Goal: Information Seeking & Learning: Find specific page/section

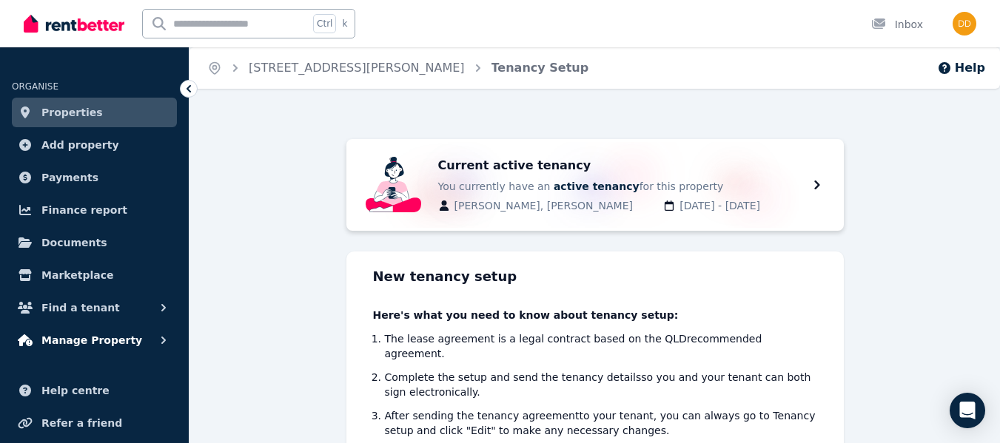
click at [155, 340] on button "Manage Property" at bounding box center [94, 341] width 165 height 30
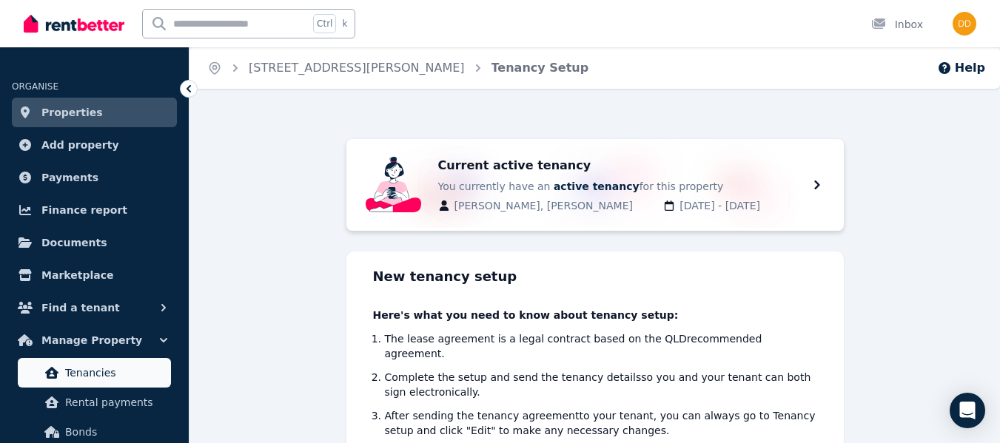
click at [105, 366] on span "Tenancies" at bounding box center [115, 373] width 100 height 18
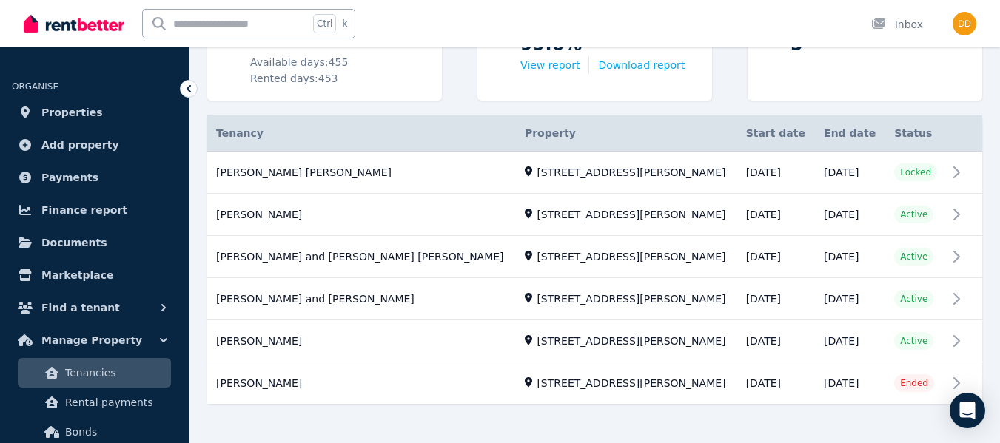
scroll to position [260, 0]
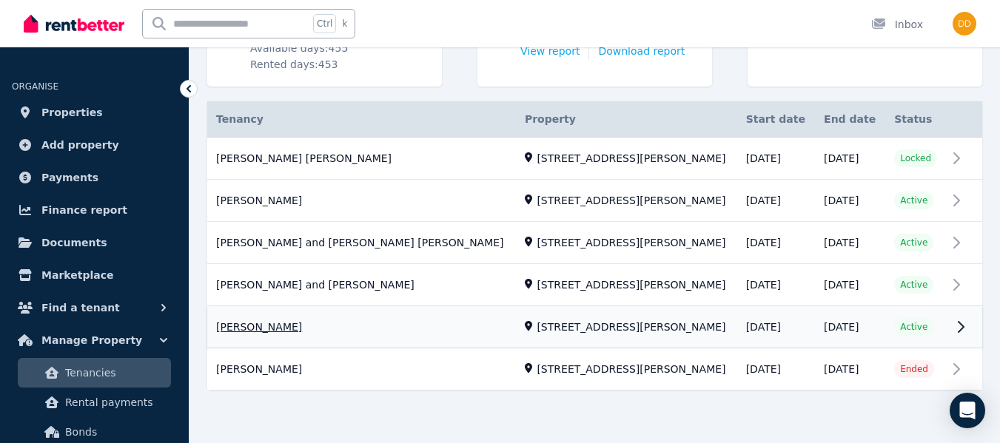
click at [957, 321] on link "View property details" at bounding box center [594, 327] width 775 height 41
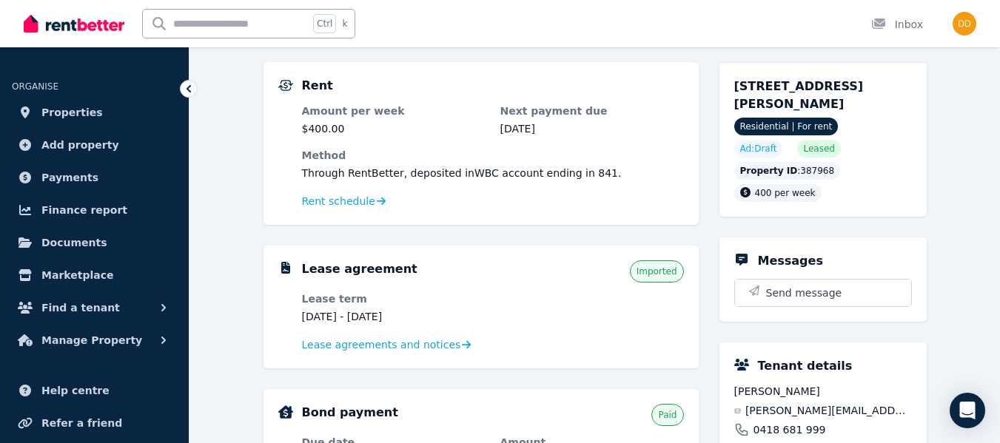
scroll to position [135, 0]
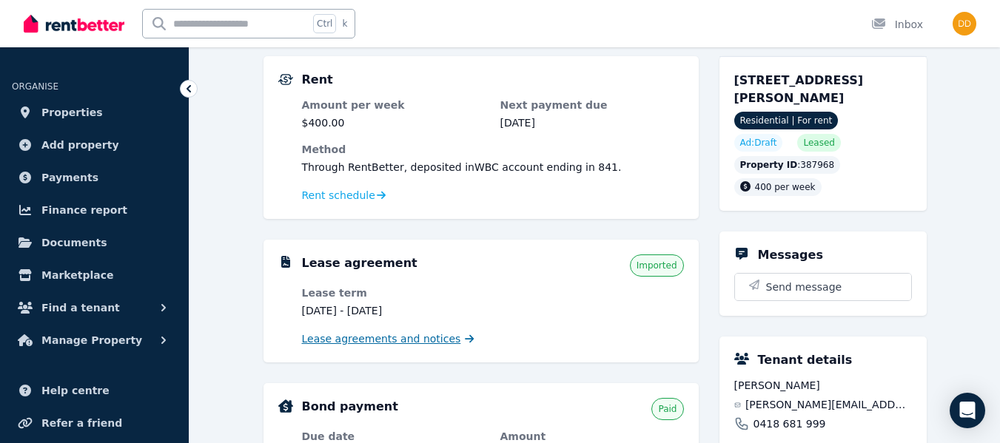
click at [379, 338] on span "Lease agreements and notices" at bounding box center [381, 339] width 159 height 15
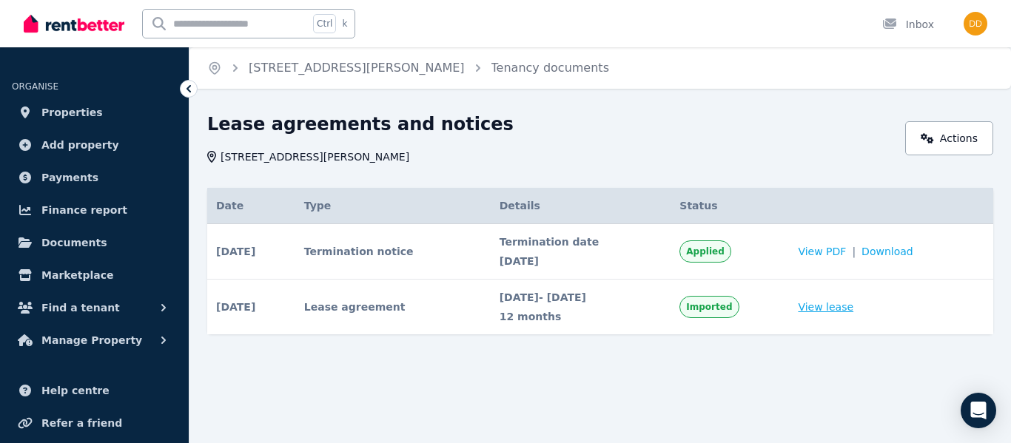
click at [823, 308] on link "View lease" at bounding box center [825, 307] width 55 height 15
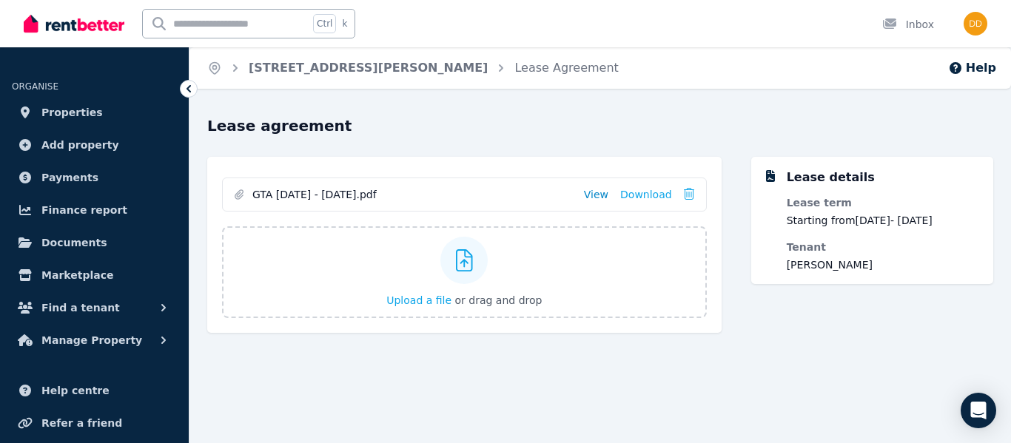
click at [606, 195] on link "View" at bounding box center [596, 194] width 24 height 15
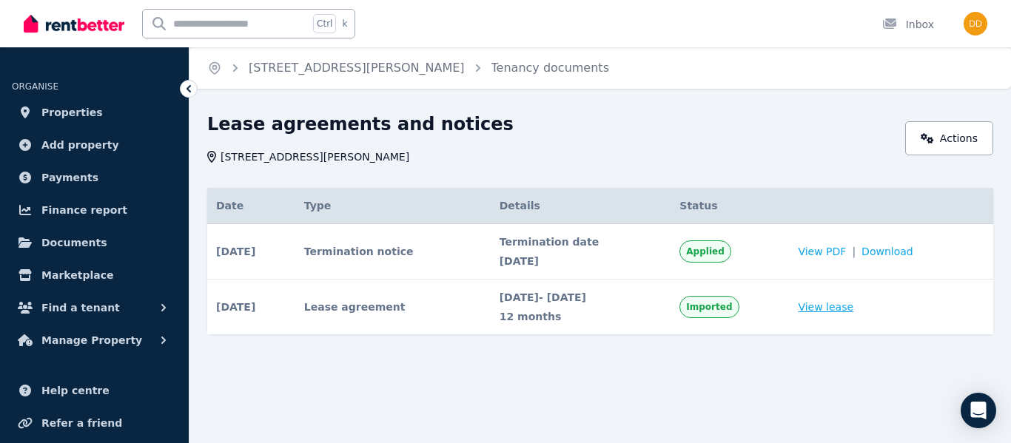
click at [832, 309] on link "View lease" at bounding box center [825, 307] width 55 height 15
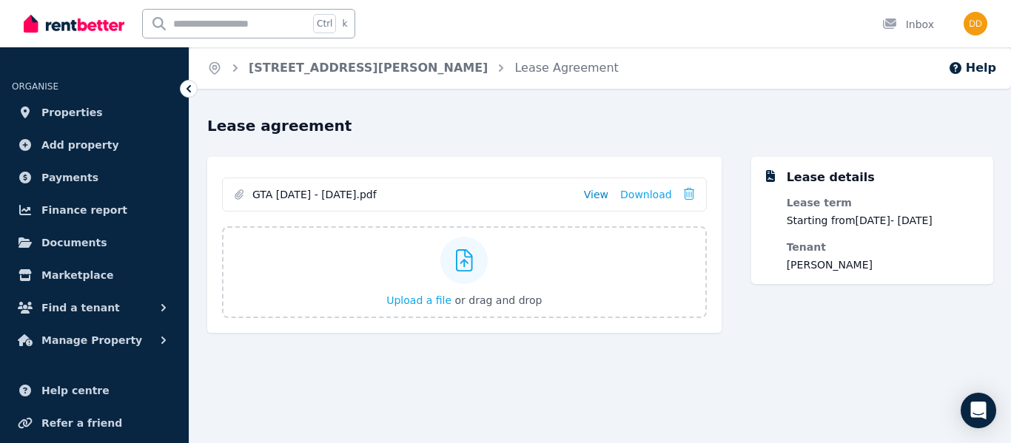
click at [601, 194] on link "View" at bounding box center [596, 194] width 24 height 15
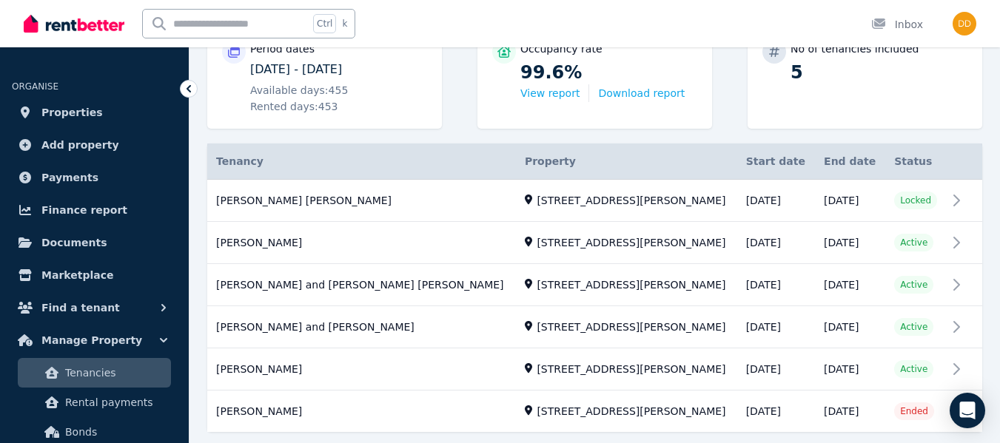
scroll to position [227, 0]
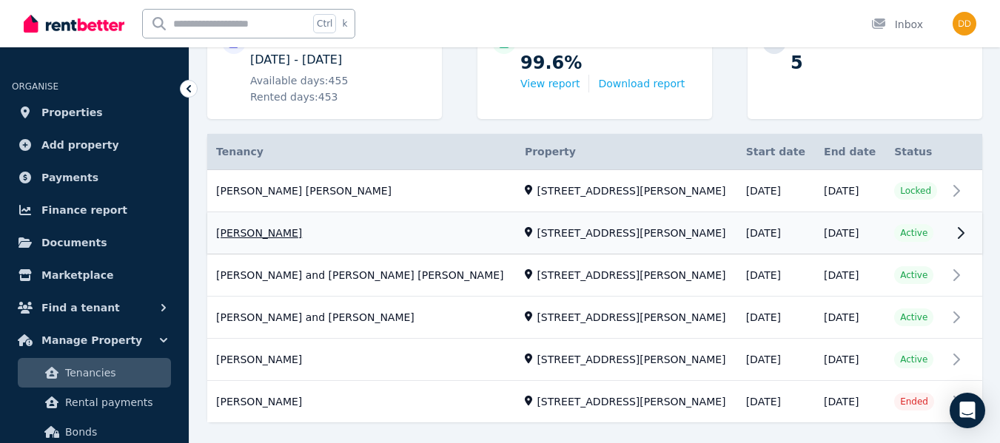
click at [959, 235] on link "View property details" at bounding box center [594, 233] width 775 height 41
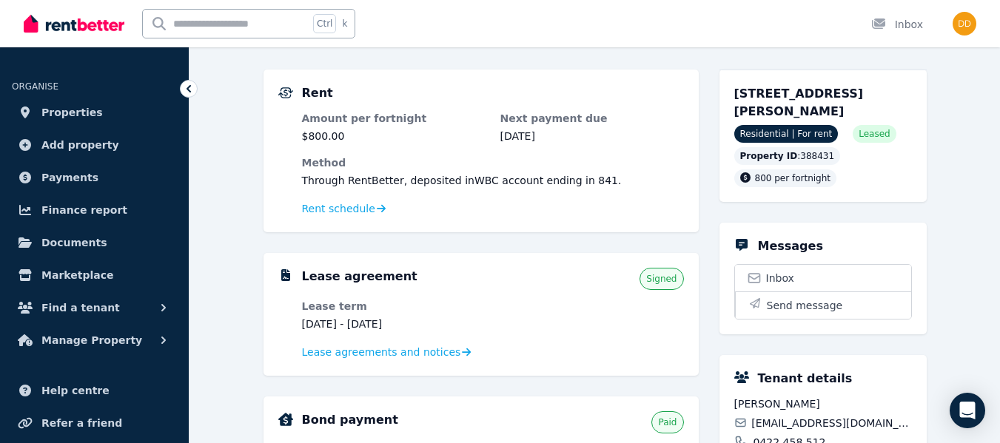
scroll to position [209, 0]
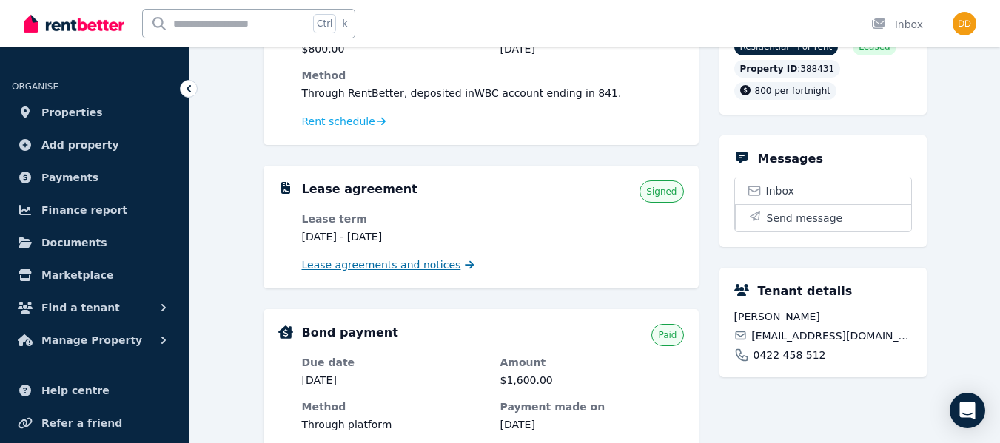
click at [340, 263] on span "Lease agreements and notices" at bounding box center [381, 265] width 159 height 15
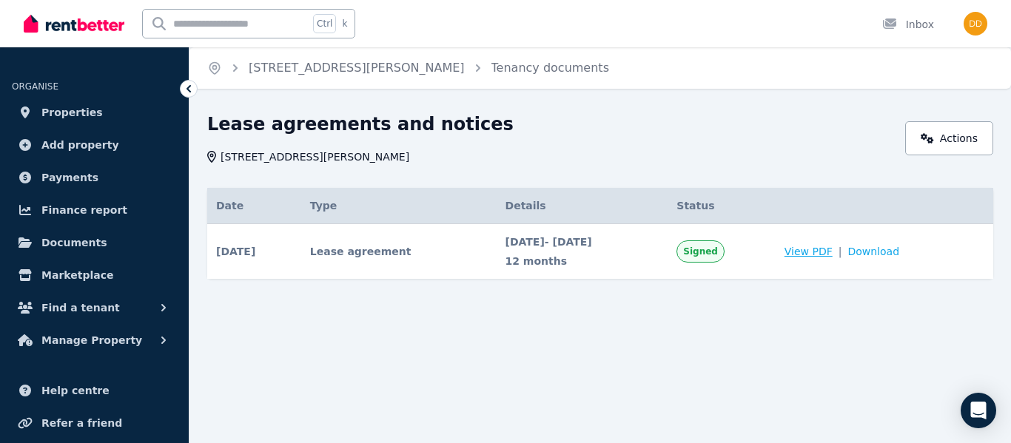
click at [831, 257] on span "View PDF" at bounding box center [808, 251] width 48 height 15
click at [829, 252] on span "View PDF" at bounding box center [808, 251] width 48 height 15
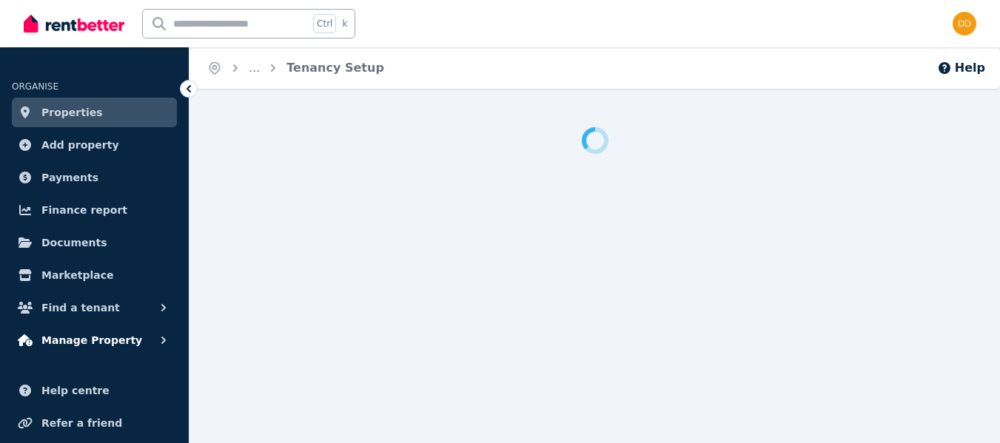
click at [162, 337] on icon "button" at bounding box center [163, 340] width 4 height 7
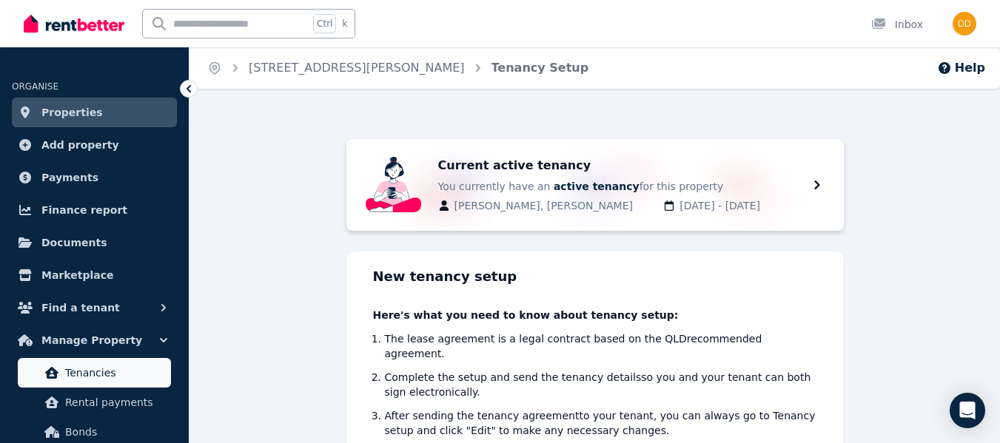
click at [121, 367] on span "Tenancies" at bounding box center [115, 373] width 100 height 18
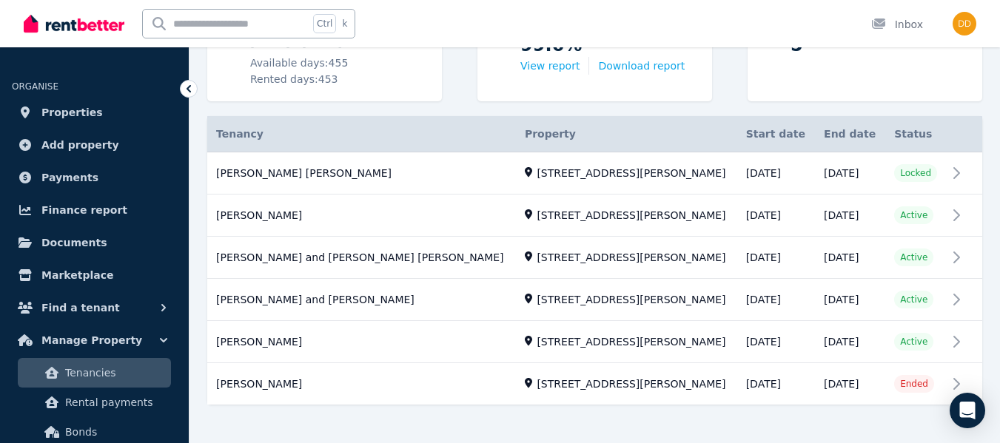
scroll to position [246, 0]
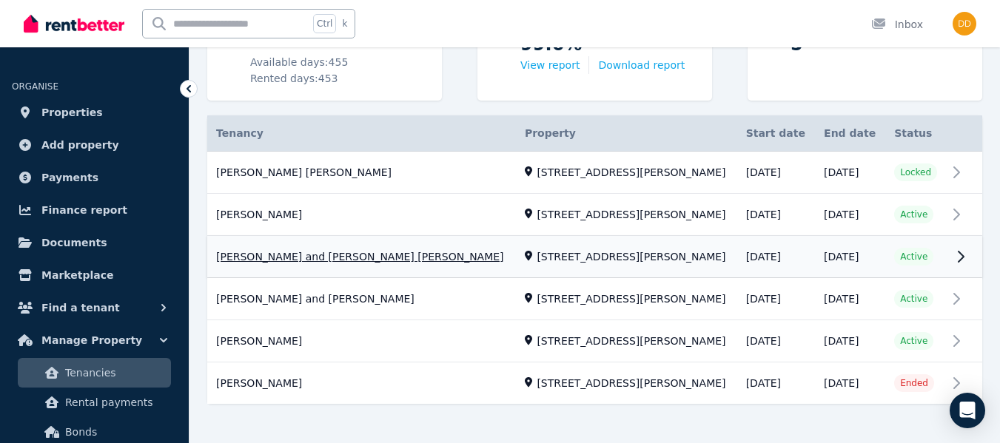
click at [952, 252] on link "View property details" at bounding box center [594, 257] width 775 height 41
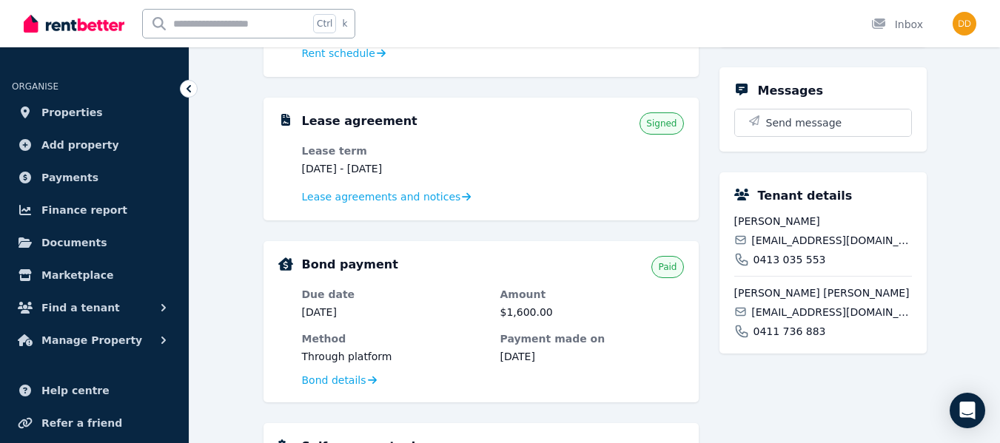
scroll to position [279, 0]
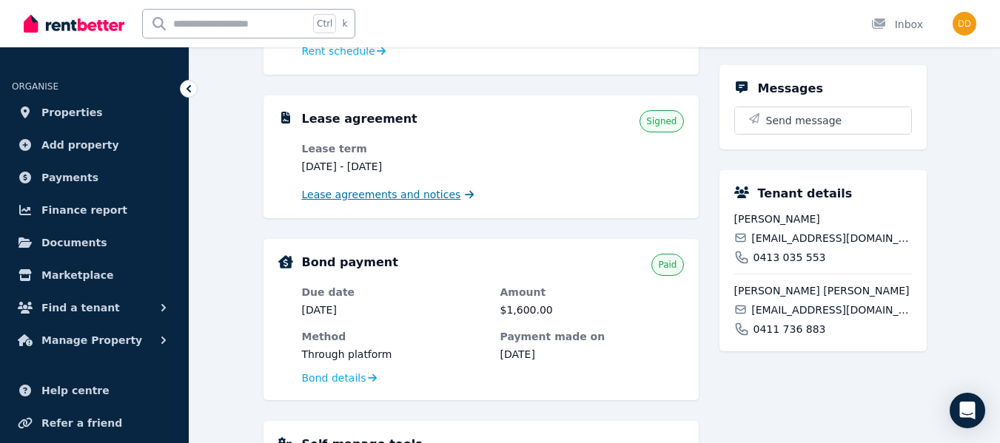
click at [368, 195] on span "Lease agreements and notices" at bounding box center [381, 194] width 159 height 15
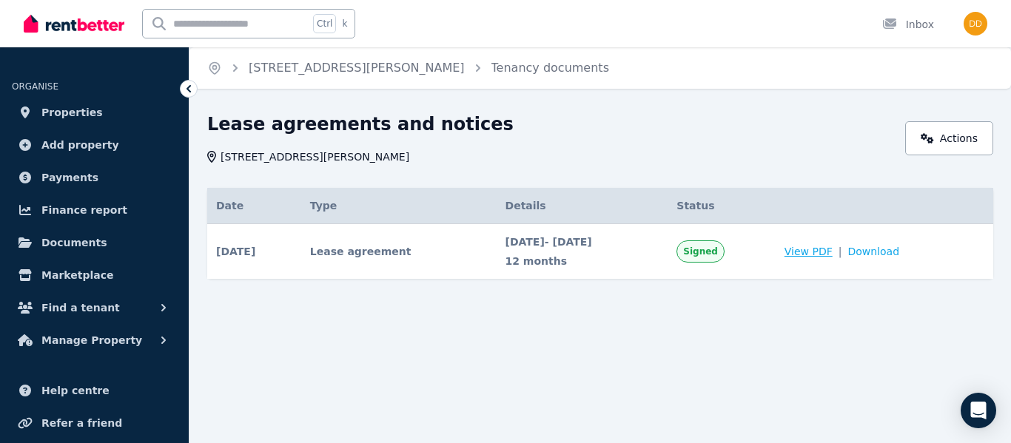
click at [832, 250] on span "View PDF" at bounding box center [808, 251] width 48 height 15
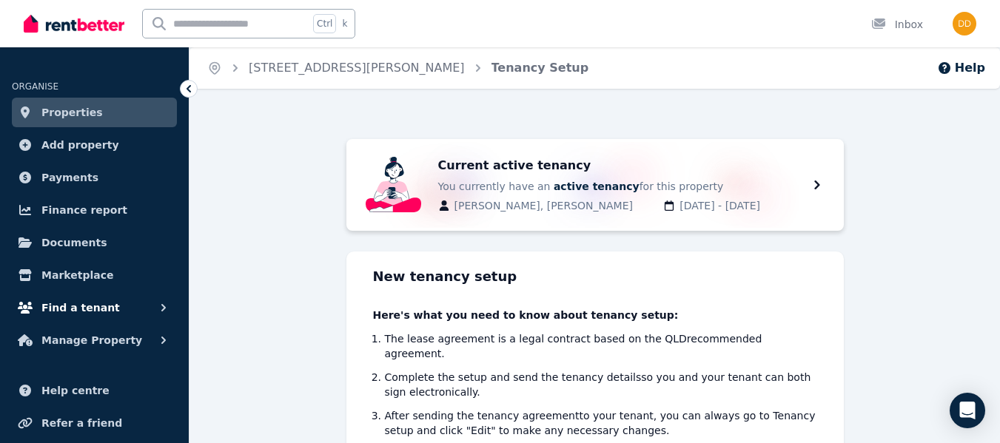
click at [165, 305] on icon "button" at bounding box center [163, 307] width 15 height 15
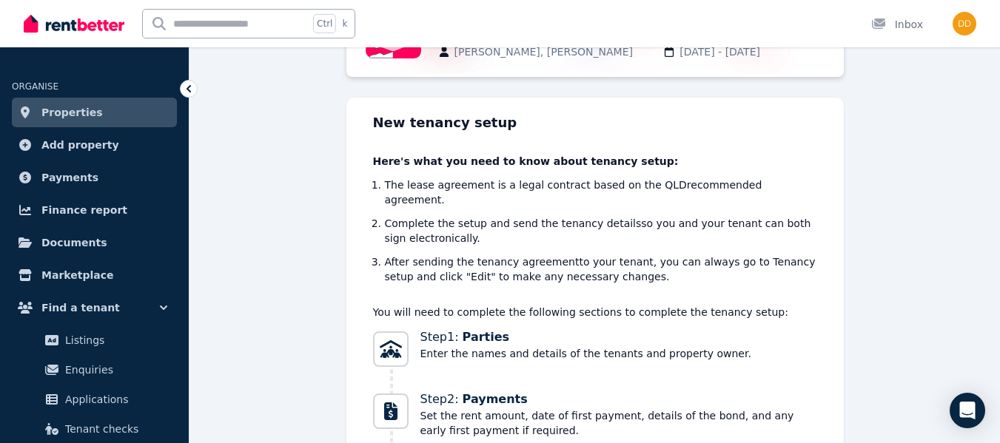
scroll to position [155, 0]
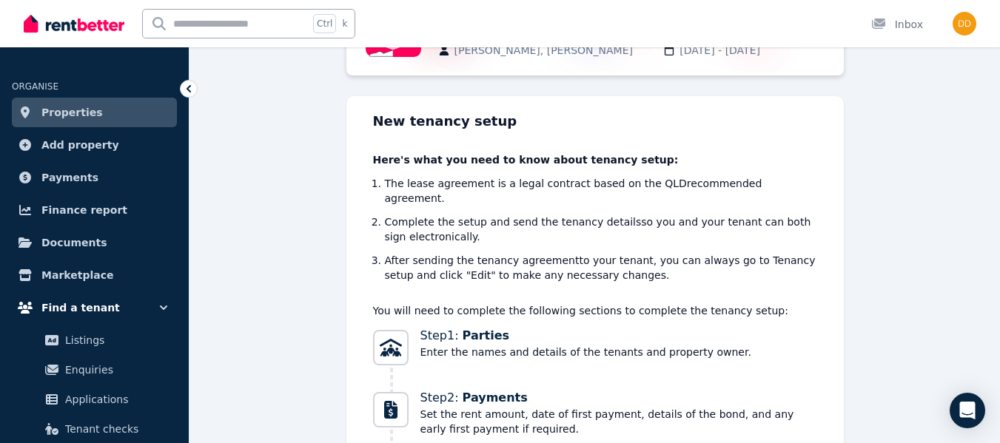
click at [162, 306] on icon "button" at bounding box center [163, 307] width 15 height 15
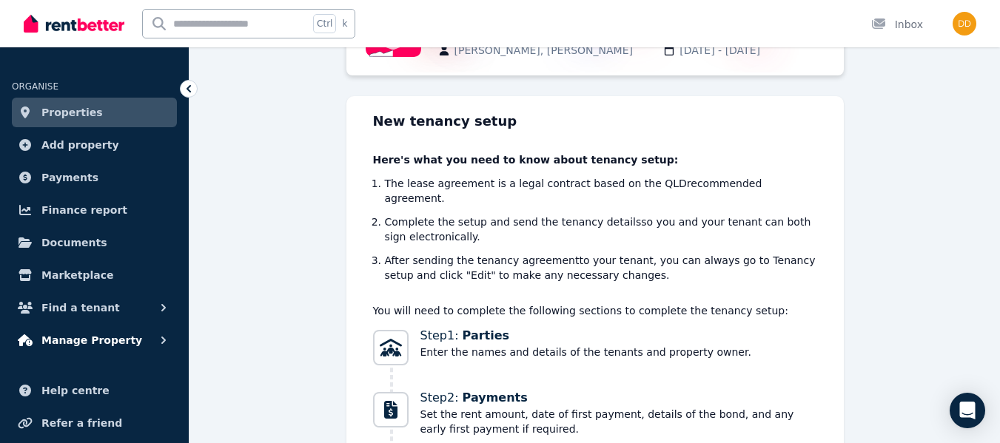
click at [163, 338] on icon "button" at bounding box center [163, 340] width 4 height 7
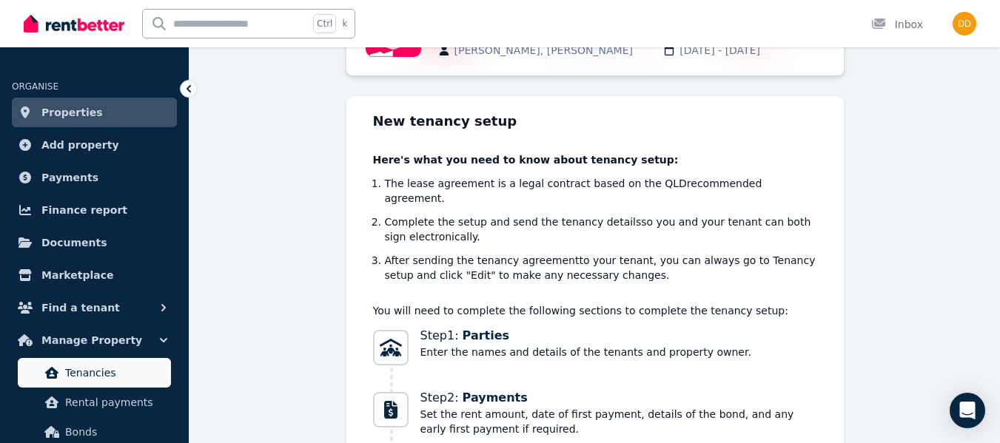
click at [109, 372] on span "Tenancies" at bounding box center [115, 373] width 100 height 18
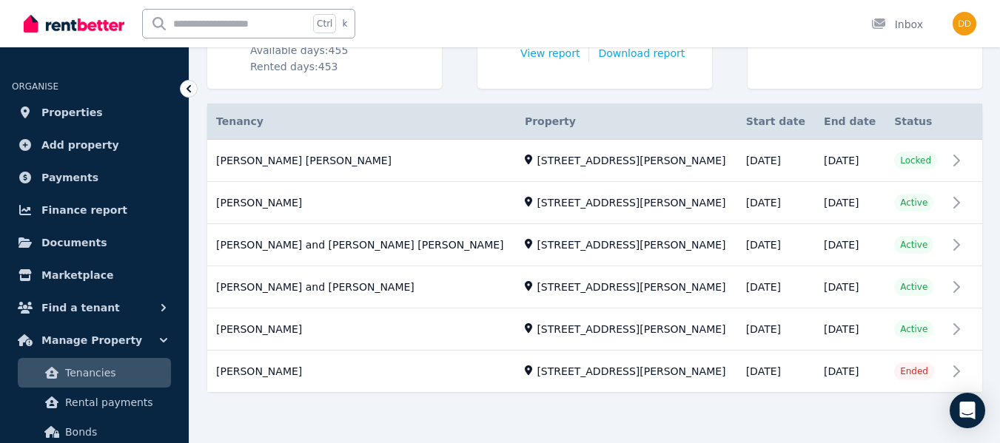
scroll to position [260, 0]
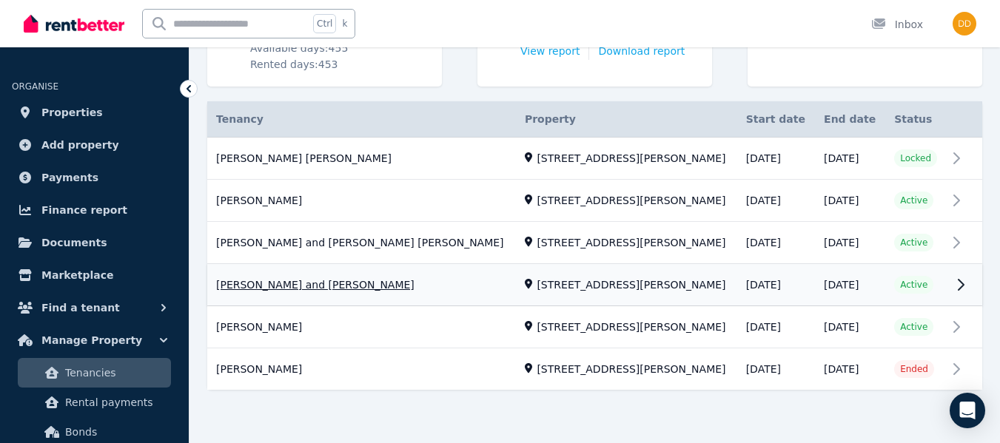
click at [966, 282] on link "View property details" at bounding box center [594, 285] width 775 height 41
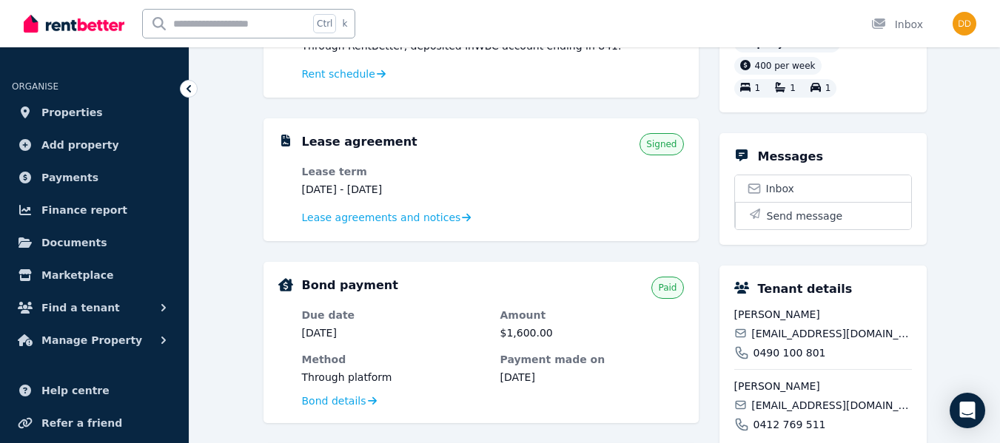
scroll to position [260, 0]
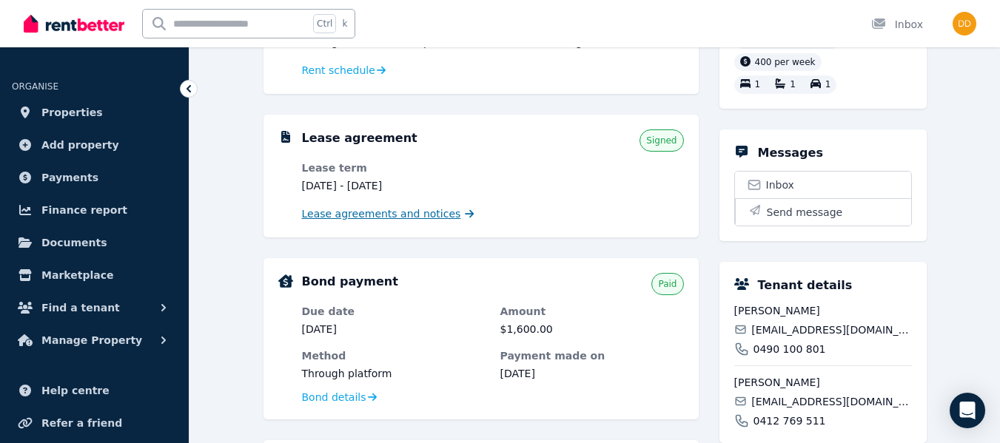
click at [423, 217] on span "Lease agreements and notices" at bounding box center [381, 213] width 159 height 15
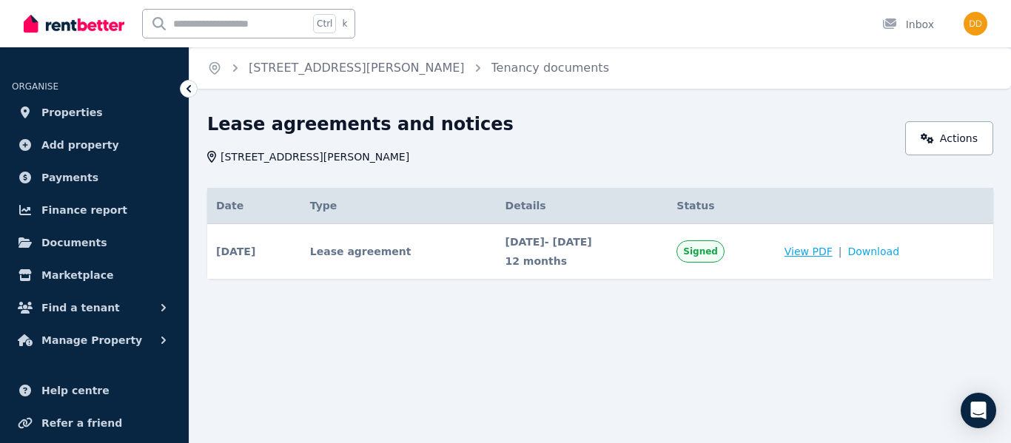
click at [824, 251] on span "View PDF" at bounding box center [808, 251] width 48 height 15
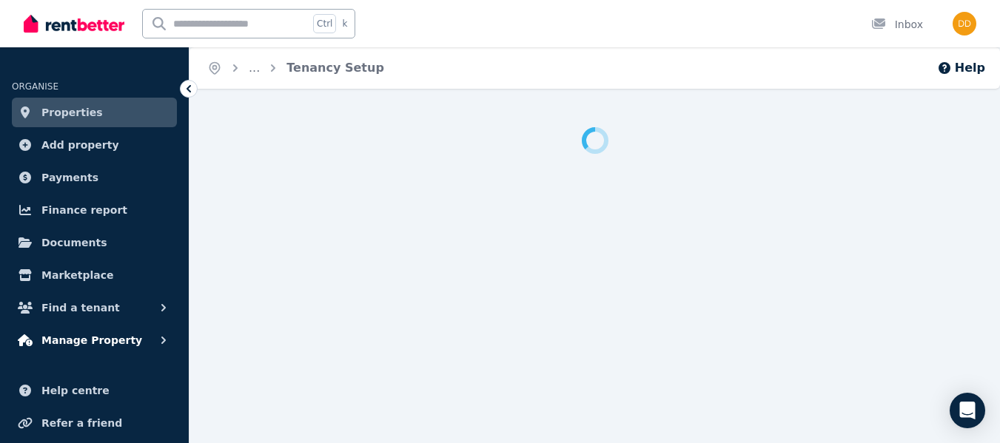
click at [155, 342] on button "Manage Property" at bounding box center [94, 341] width 165 height 30
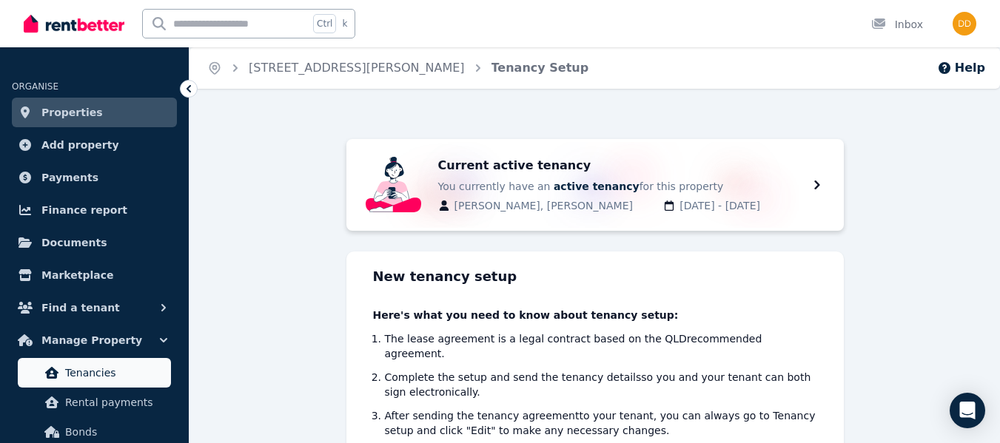
click at [104, 377] on span "Tenancies" at bounding box center [115, 373] width 100 height 18
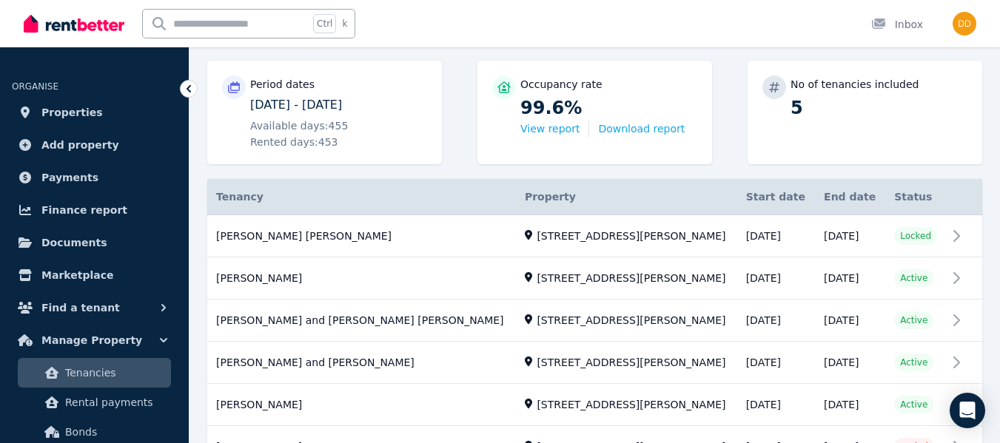
scroll to position [185, 0]
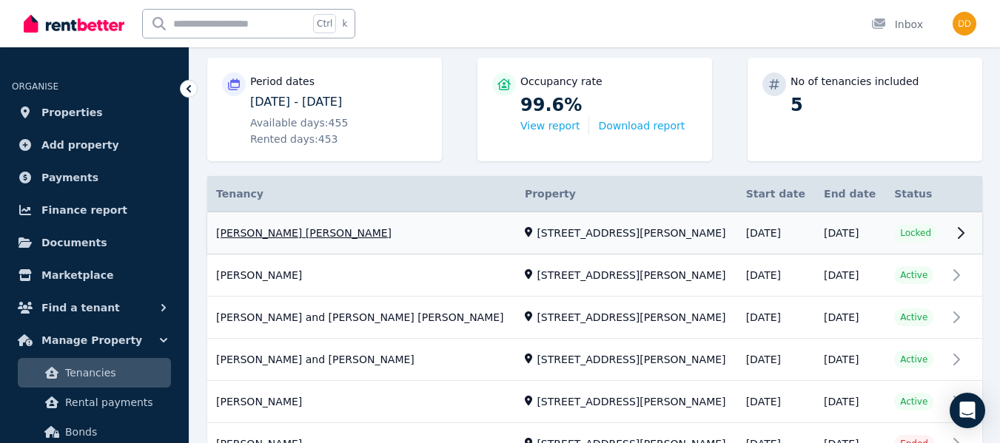
click at [964, 236] on link "View property details" at bounding box center [594, 233] width 775 height 42
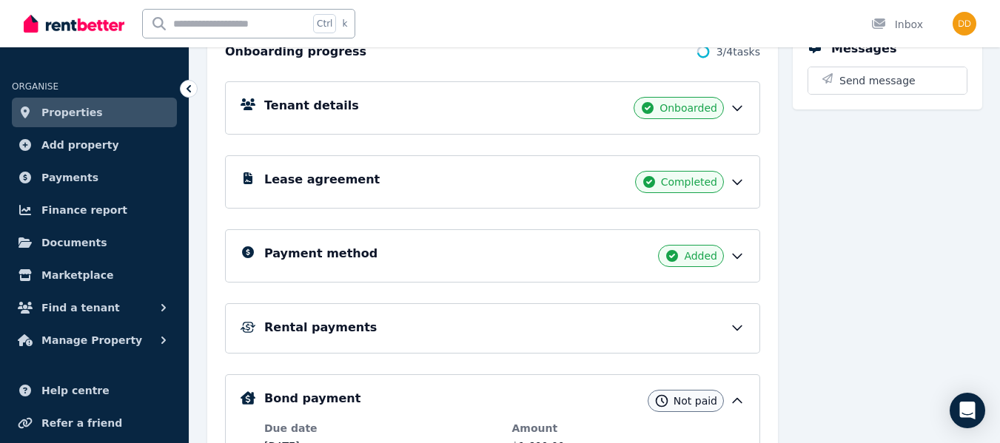
scroll to position [192, 0]
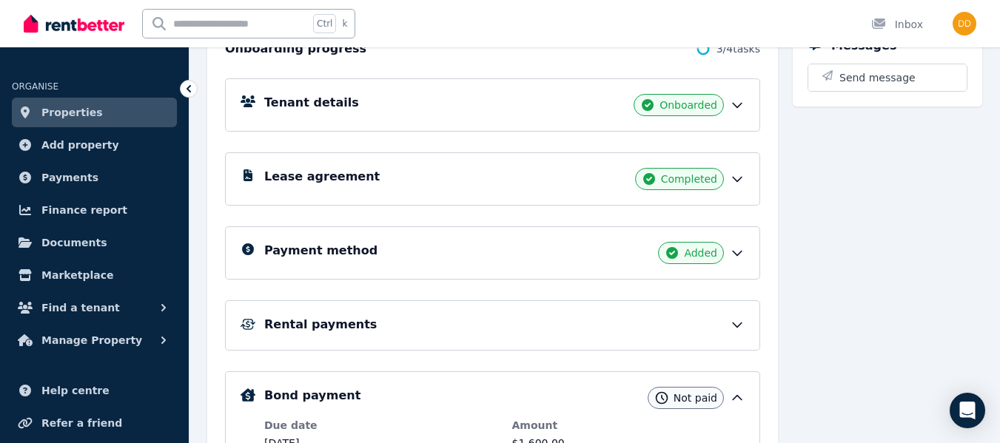
click at [730, 182] on icon at bounding box center [737, 179] width 15 height 15
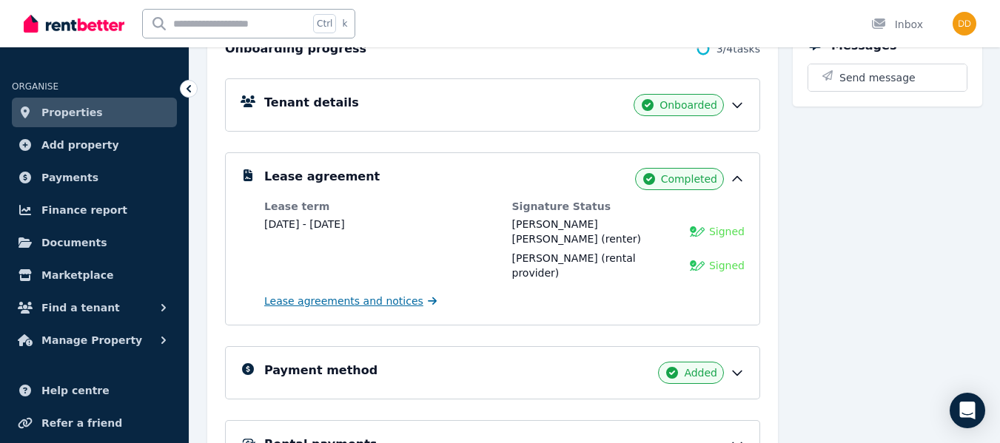
click at [324, 294] on span "Lease agreements and notices" at bounding box center [343, 301] width 159 height 15
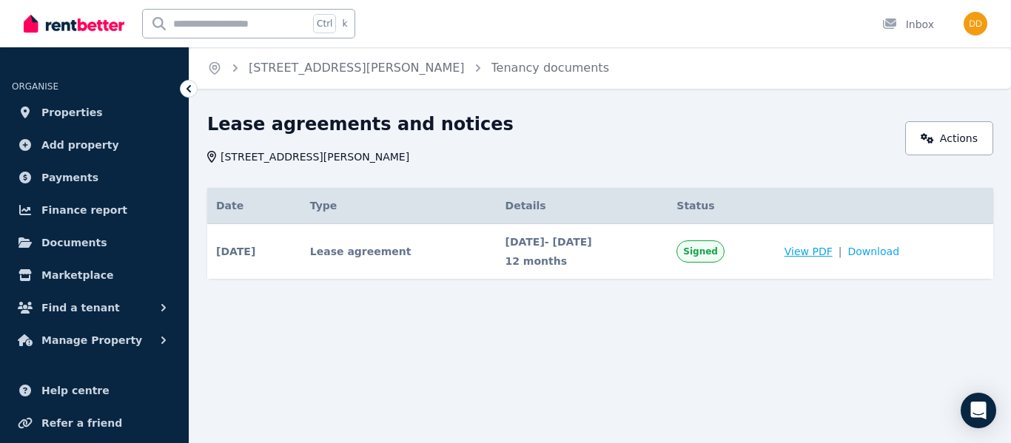
click at [832, 250] on span "View PDF" at bounding box center [808, 251] width 48 height 15
